Goal: Find specific page/section: Find specific page/section

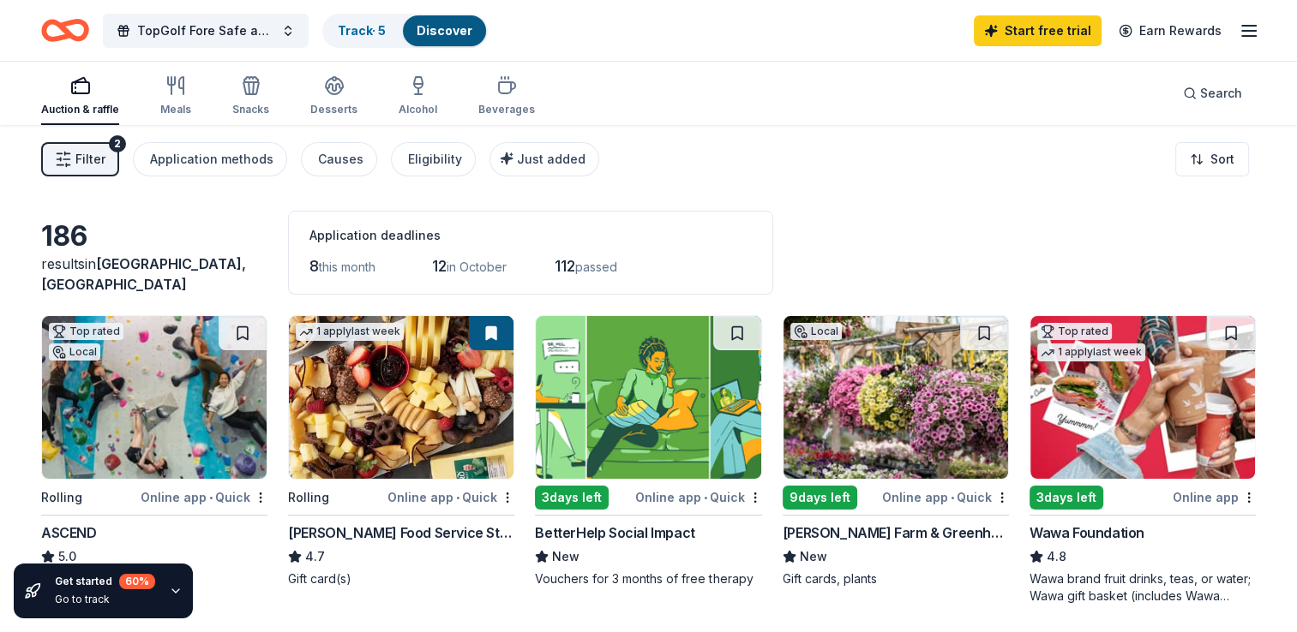
click at [80, 163] on span "Filter" at bounding box center [90, 159] width 30 height 21
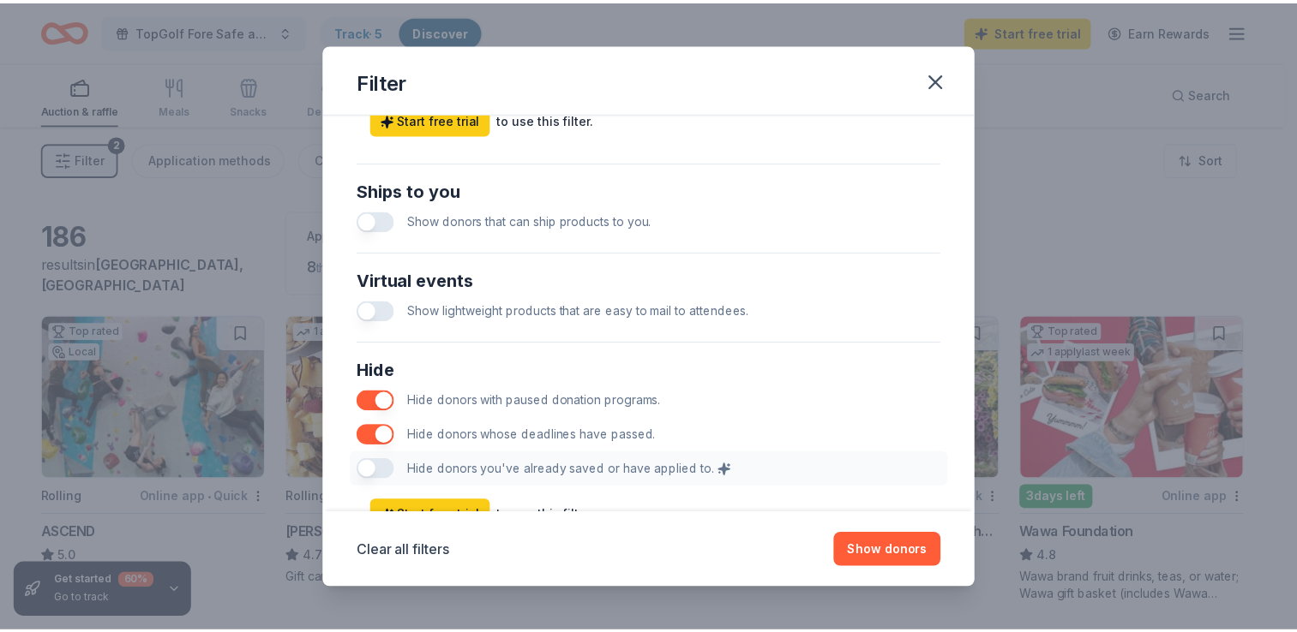
scroll to position [844, 0]
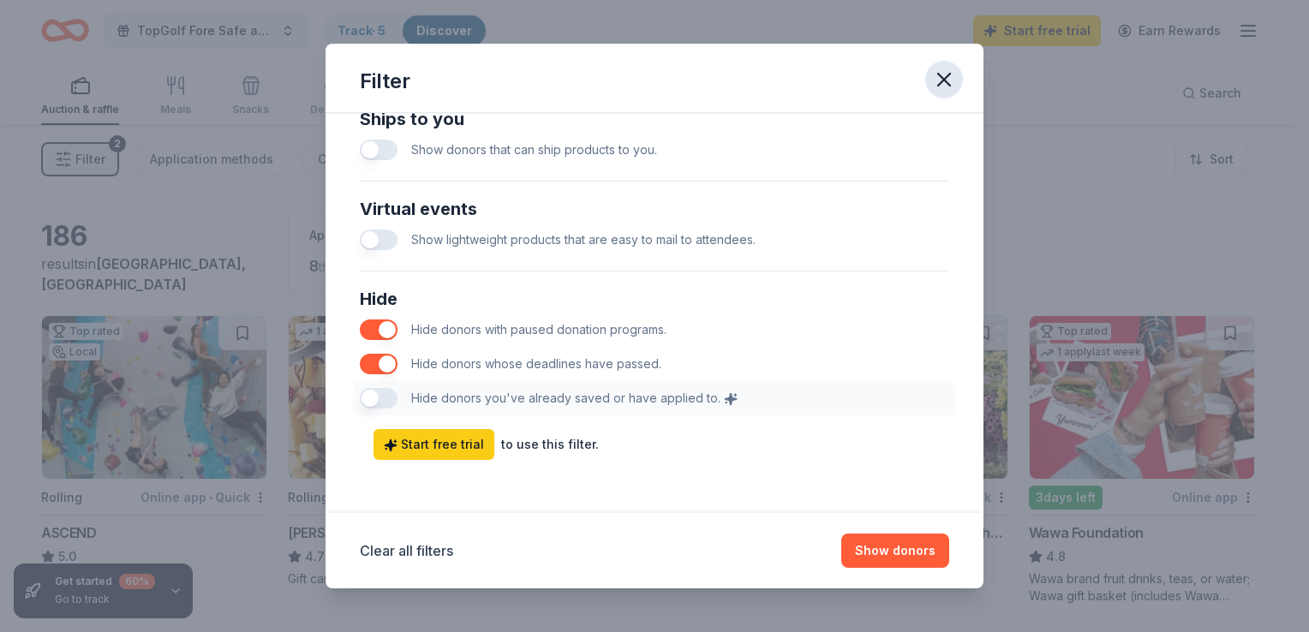
click at [953, 81] on icon "button" at bounding box center [944, 80] width 24 height 24
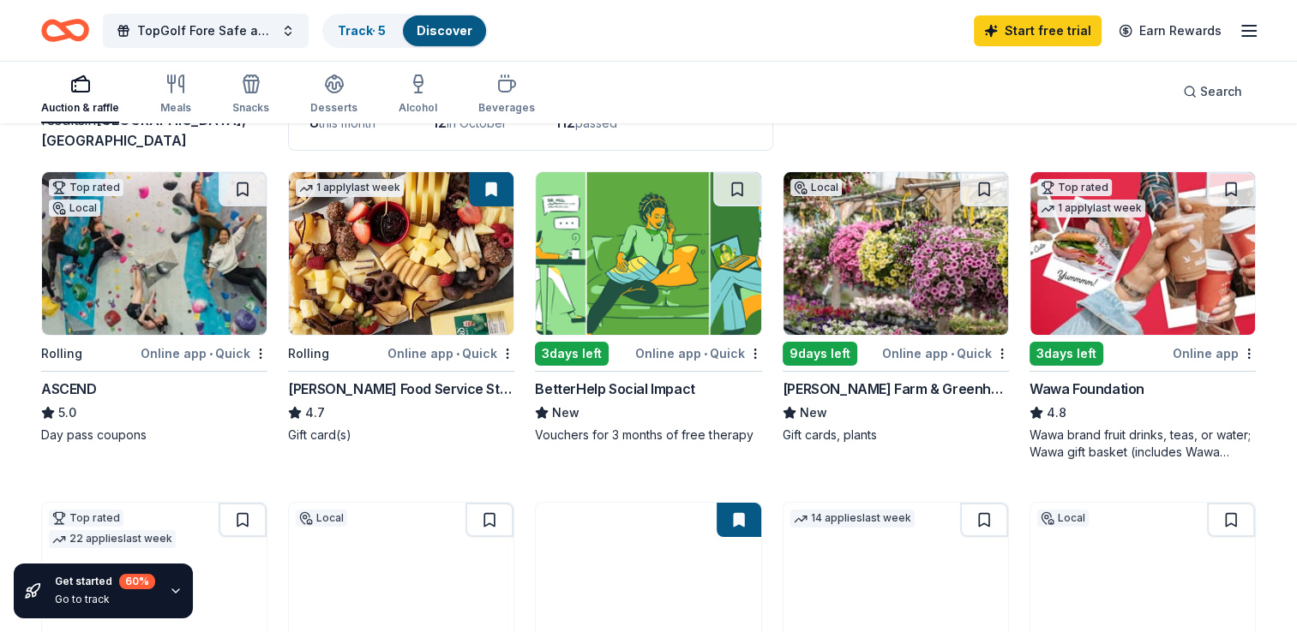
scroll to position [171, 0]
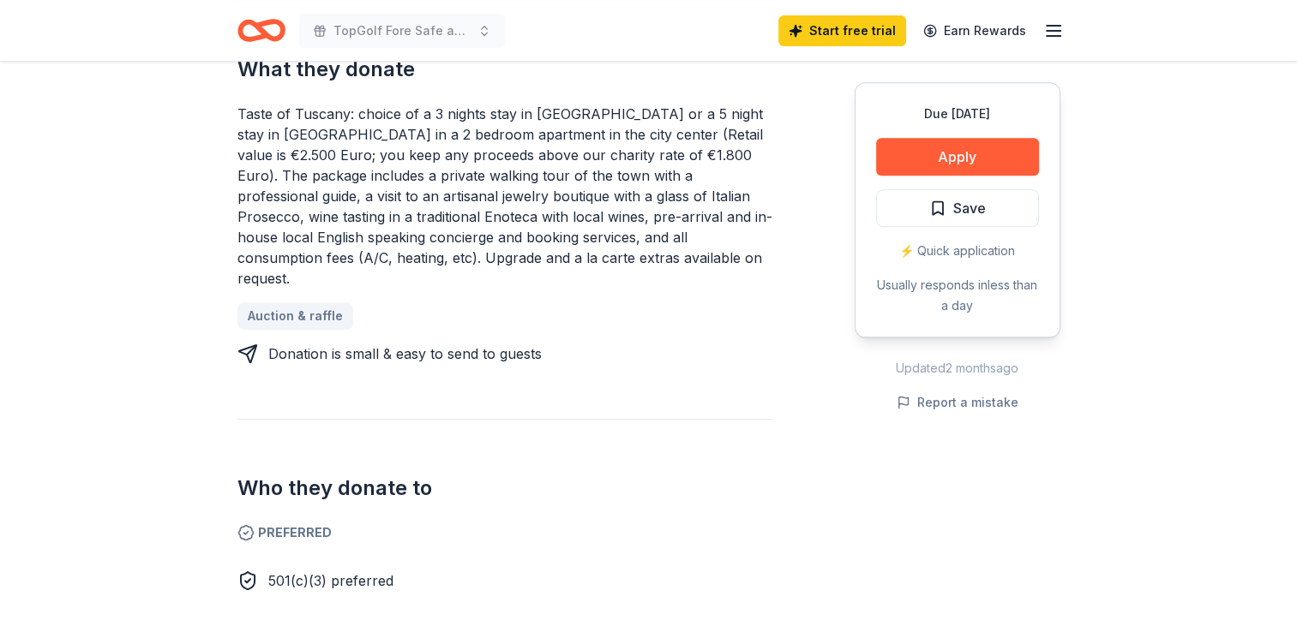
scroll to position [771, 0]
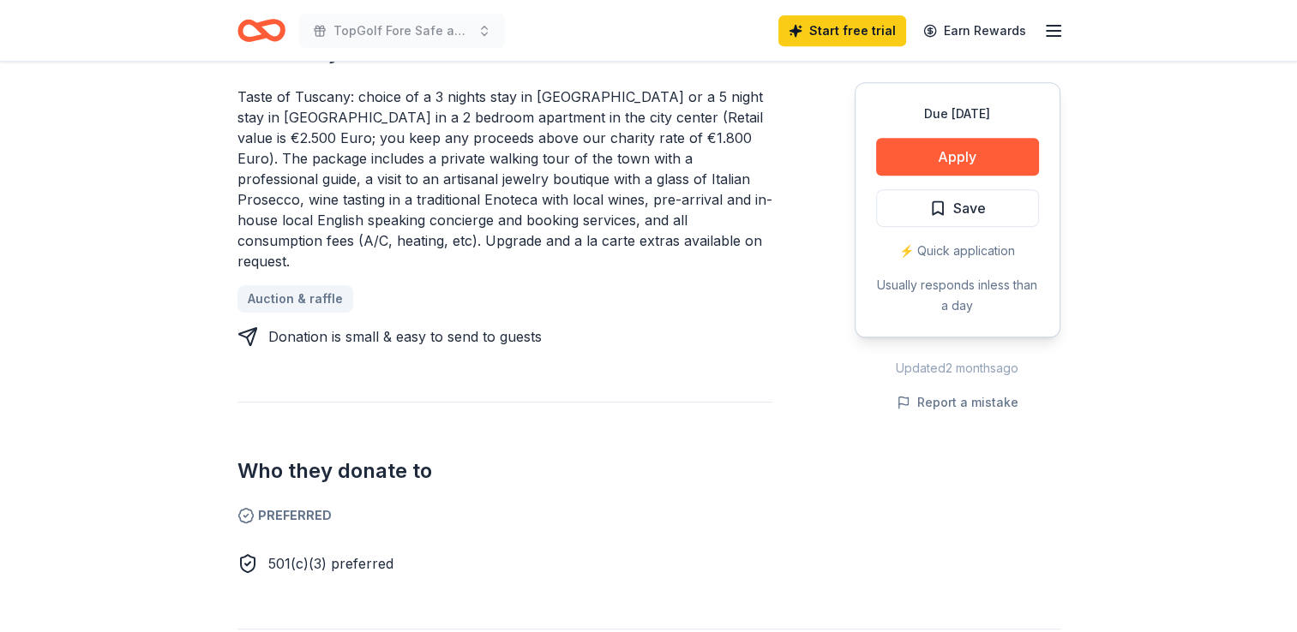
click at [302, 506] on span "Preferred" at bounding box center [504, 516] width 535 height 21
